Goal: Information Seeking & Learning: Learn about a topic

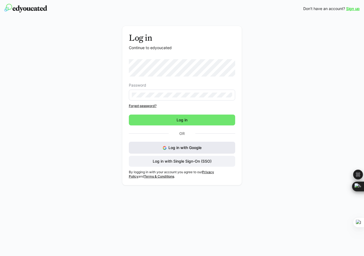
click at [173, 144] on button "Log in with Google" at bounding box center [182, 148] width 107 height 12
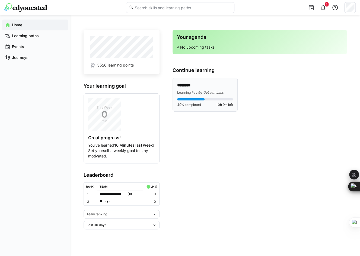
click at [208, 99] on eds-progress at bounding box center [205, 99] width 56 height 2
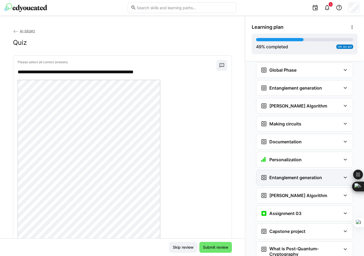
scroll to position [803, 0]
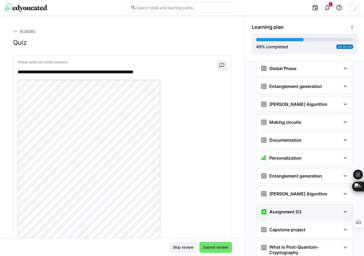
click at [311, 204] on div "Assignment 03" at bounding box center [304, 211] width 97 height 15
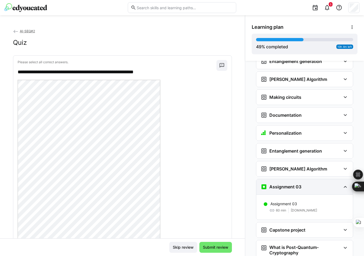
scroll to position [831, 0]
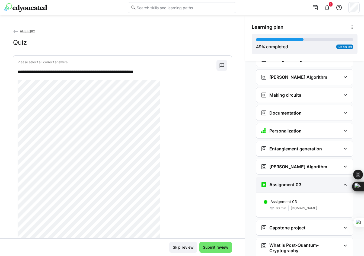
click at [306, 181] on div "Assignment 03" at bounding box center [301, 184] width 80 height 7
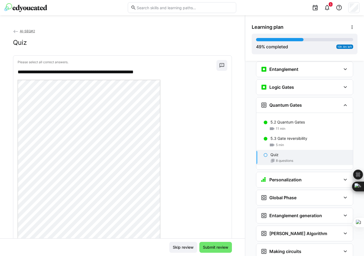
scroll to position [641, 0]
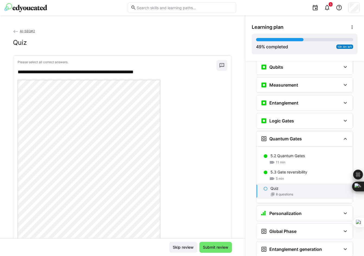
click at [282, 186] on div "Quiz" at bounding box center [309, 188] width 78 height 5
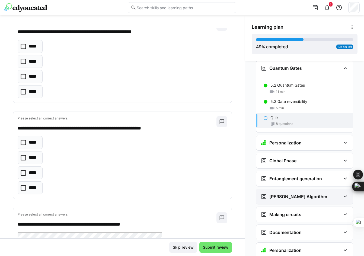
scroll to position [722, 0]
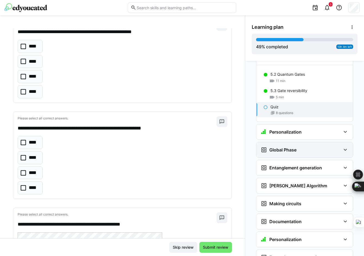
click at [295, 146] on div "Global Phase" at bounding box center [301, 149] width 80 height 7
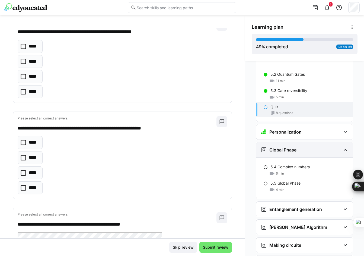
click at [293, 147] on h3 "Global Phase" at bounding box center [282, 149] width 27 height 5
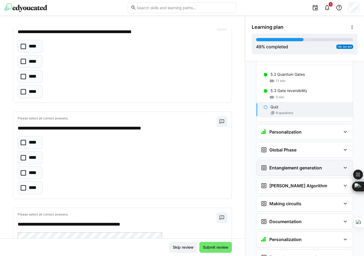
click at [281, 165] on h3 "Entanglement generation" at bounding box center [295, 167] width 53 height 5
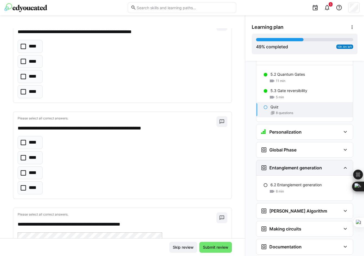
click at [281, 165] on h3 "Entanglement generation" at bounding box center [295, 167] width 53 height 5
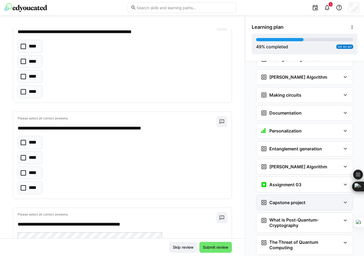
scroll to position [858, 0]
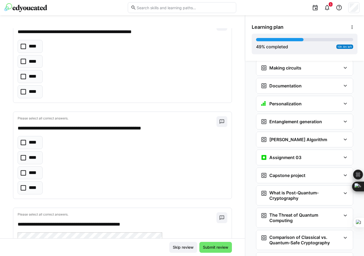
click at [290, 190] on h3 "What is Post-Quantum-Cryptography" at bounding box center [305, 195] width 72 height 11
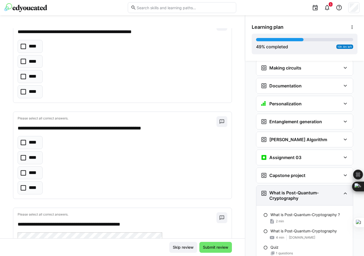
click at [290, 190] on h3 "What is Post-Quantum-Cryptography" at bounding box center [305, 195] width 72 height 11
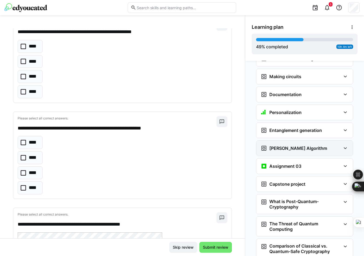
scroll to position [876, 0]
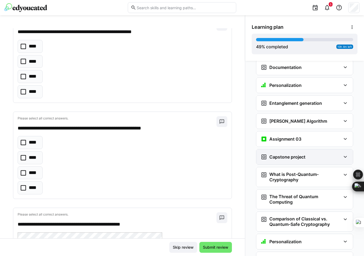
click at [342, 154] on eds-icon at bounding box center [345, 157] width 7 height 7
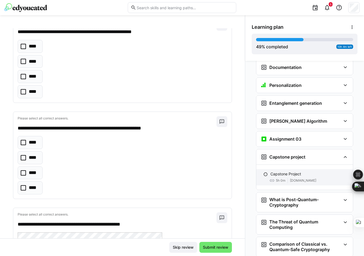
click at [284, 171] on p "Capstone Project" at bounding box center [285, 173] width 31 height 5
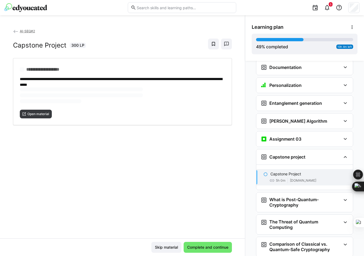
scroll to position [947, 0]
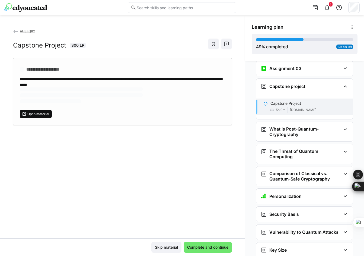
click at [47, 115] on span "Open material" at bounding box center [36, 114] width 32 height 9
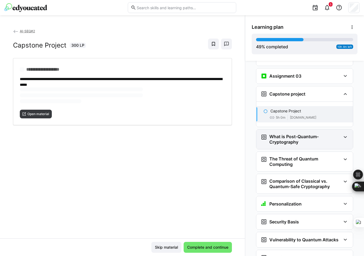
scroll to position [920, 0]
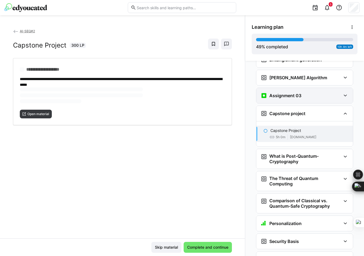
click at [279, 93] on h3 "Assignment 03" at bounding box center [285, 95] width 32 height 5
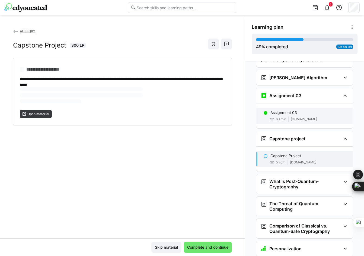
click at [279, 110] on p "Assignment 03" at bounding box center [283, 112] width 27 height 5
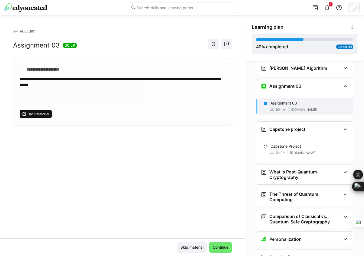
click at [44, 112] on span "Open material" at bounding box center [38, 114] width 23 height 4
